Goal: Navigation & Orientation: Understand site structure

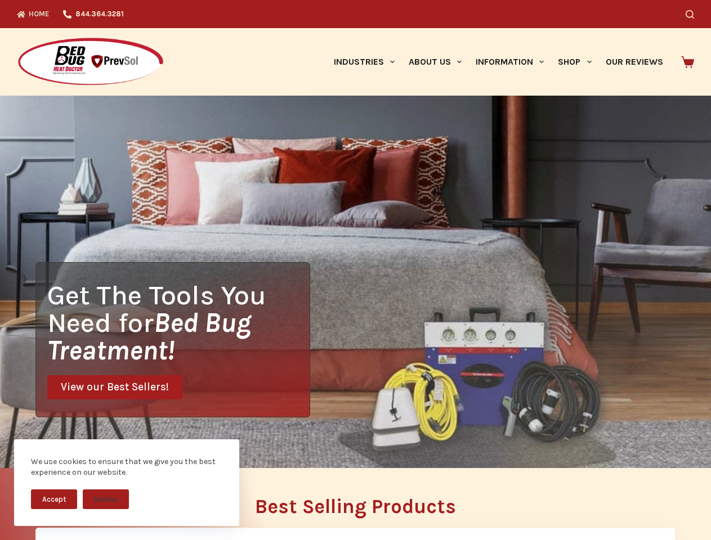
click at [355, 270] on div "Get The Tools You Need for Bed Bug Treatment! View our Best Sellers!" at bounding box center [355, 282] width 711 height 372
click at [54, 499] on button "Accept" at bounding box center [54, 499] width 46 height 20
click at [106, 499] on button "Decline" at bounding box center [106, 499] width 46 height 20
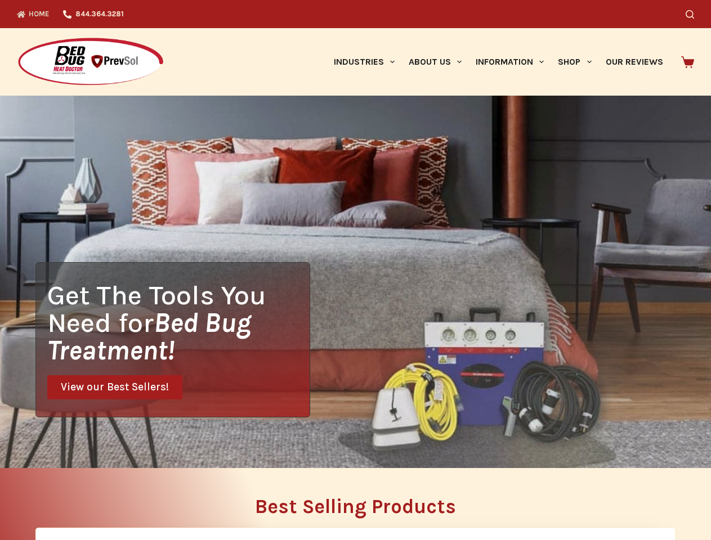
click at [694, 14] on icon "Search" at bounding box center [689, 14] width 8 height 8
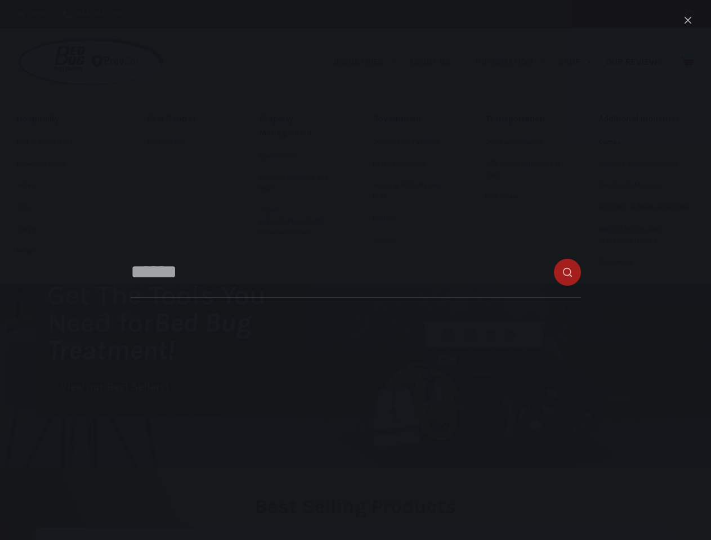
click at [368, 62] on link "Industries" at bounding box center [363, 62] width 75 height 68
click at [439, 62] on link "About Us" at bounding box center [434, 62] width 67 height 68
click at [514, 62] on link "Information" at bounding box center [510, 62] width 82 height 68
click at [579, 62] on link "Shop" at bounding box center [574, 62] width 47 height 68
